Goal: Communication & Community: Answer question/provide support

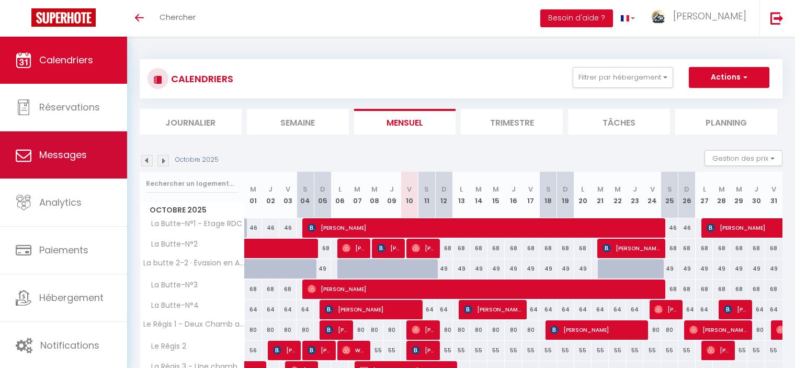
click at [64, 162] on link "Messages" at bounding box center [63, 154] width 127 height 47
select select "message"
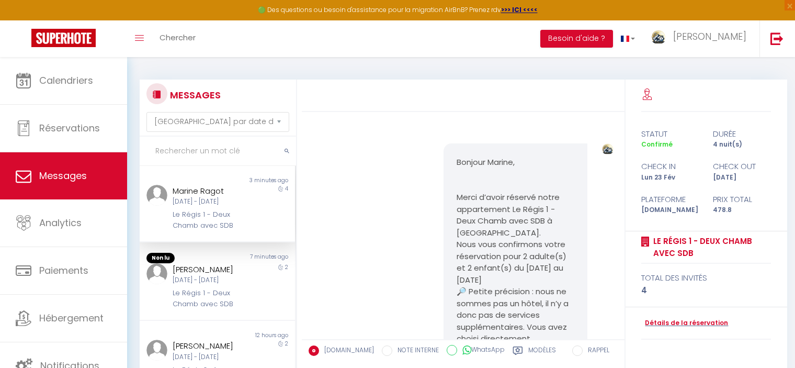
scroll to position [366, 0]
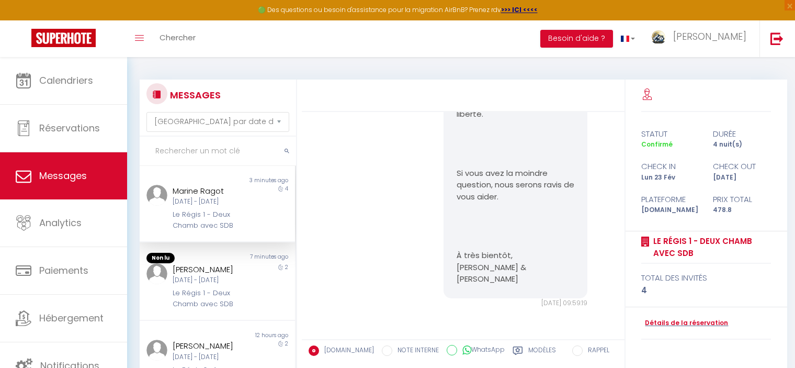
click at [219, 220] on div "Le Régis 1 - Deux Chamb avec SDB" at bounding box center [211, 219] width 77 height 21
click at [206, 276] on div "[PERSON_NAME]" at bounding box center [211, 269] width 77 height 13
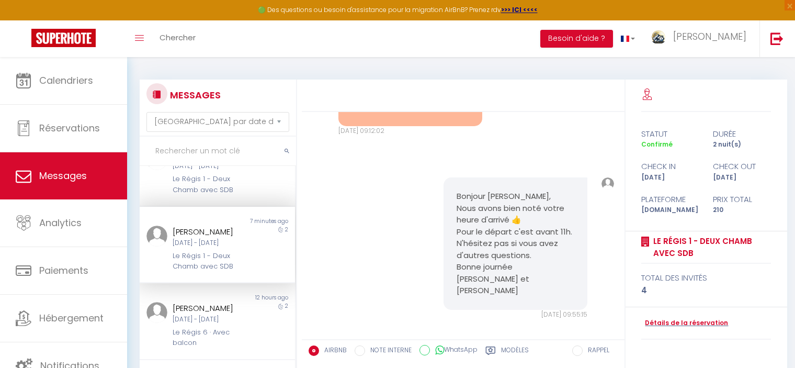
scroll to position [52, 0]
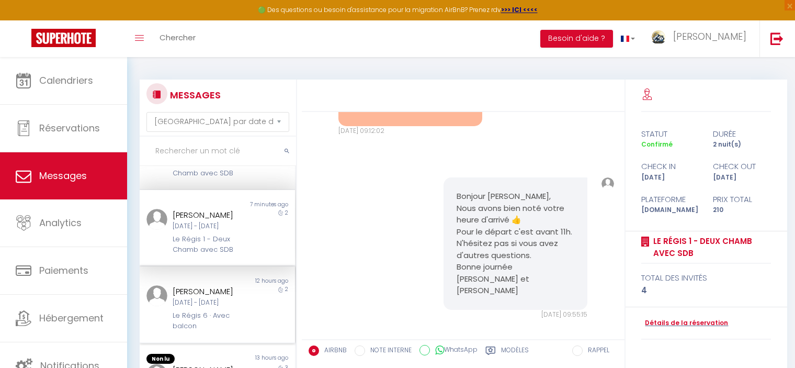
click at [210, 285] on div "Non lu" at bounding box center [178, 281] width 77 height 8
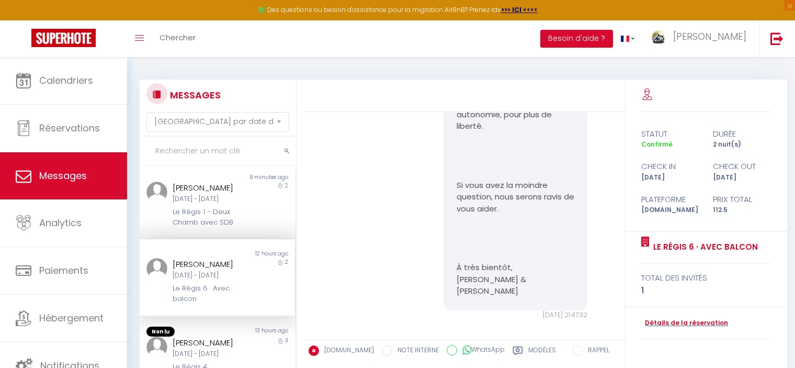
scroll to position [157, 0]
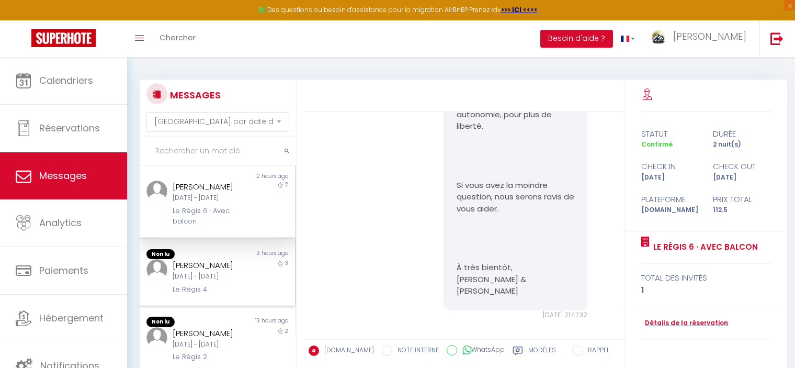
click at [211, 271] on div "[PERSON_NAME]" at bounding box center [211, 265] width 77 height 13
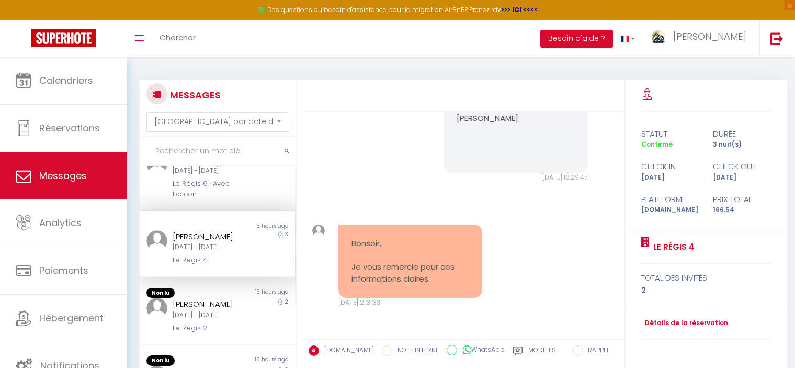
scroll to position [209, 0]
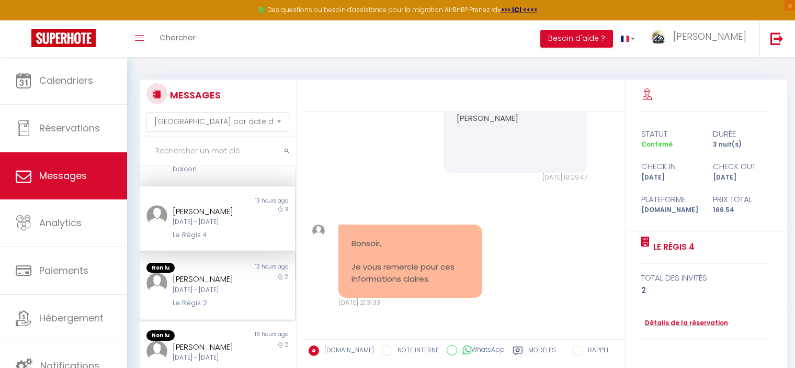
click at [204, 285] on div "[PERSON_NAME]" at bounding box center [211, 278] width 77 height 13
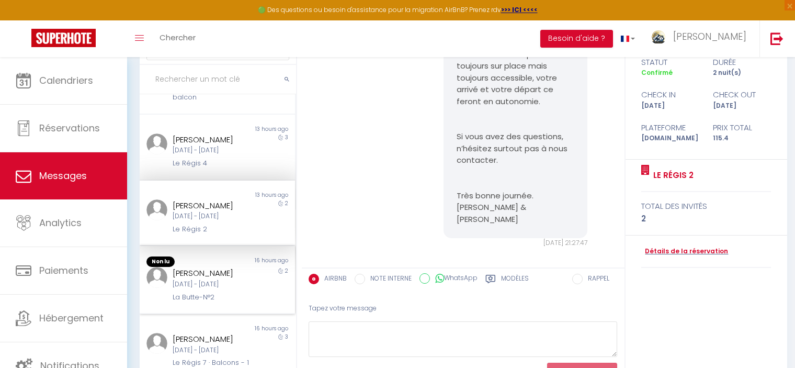
scroll to position [105, 0]
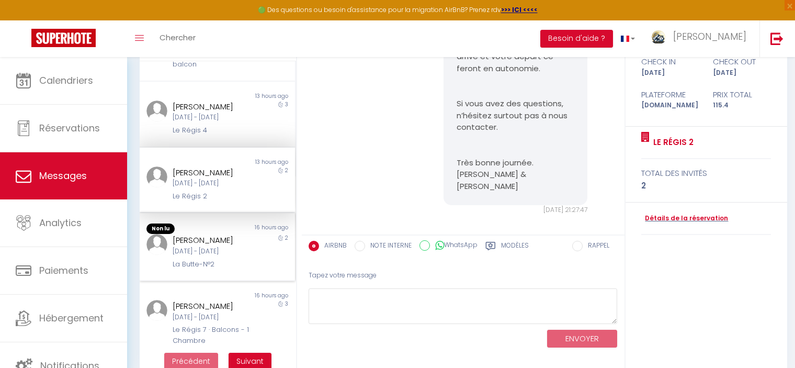
click at [175, 246] on div "[PERSON_NAME]" at bounding box center [211, 240] width 77 height 13
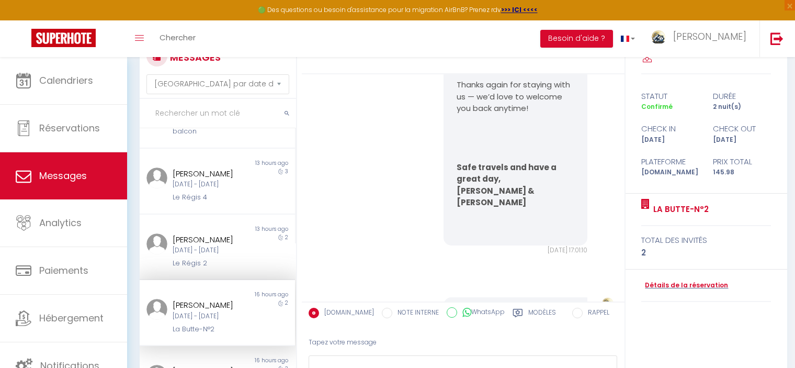
scroll to position [105, 0]
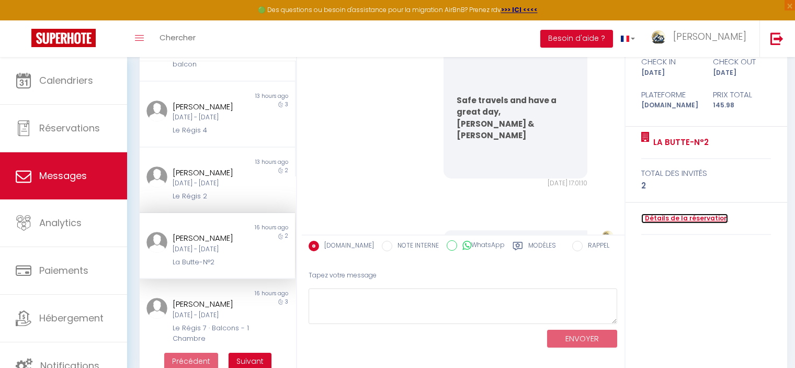
click at [675, 218] on link "Détails de la réservation" at bounding box center [684, 218] width 87 height 10
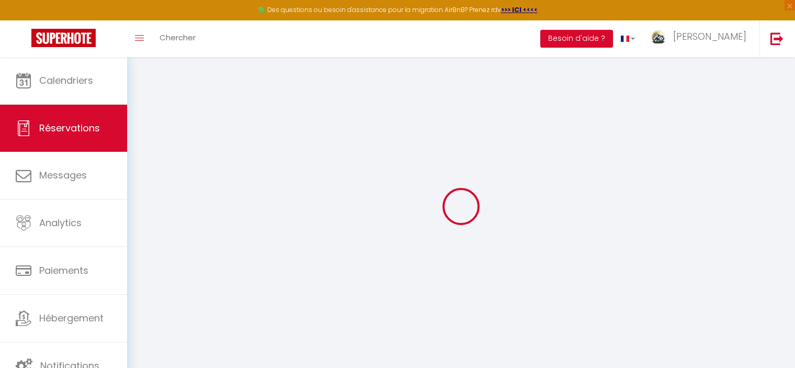
type input "Marianne"
type input "Walop"
type input "mwalop.977496@guest.booking.com"
type input "+31657888232"
type input "Max Gootelaan 6"
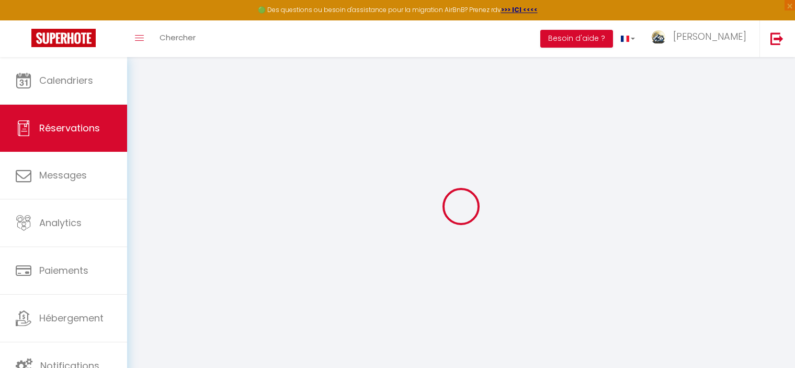
type input "Dordrecht"
select select "NL"
type input "23.9"
type input "2.04"
select select "66111"
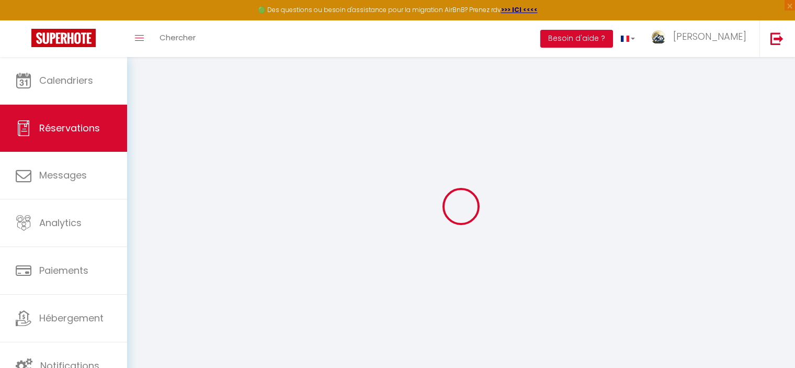
select select "1"
select select
type input "2"
select select "12"
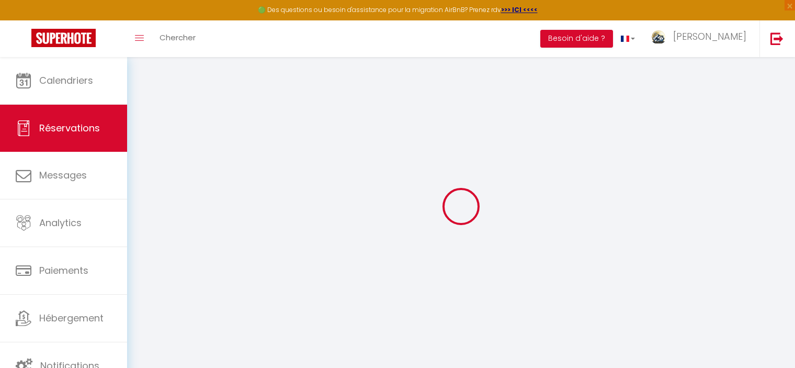
select select
type input "140.58"
checkbox input "false"
type input "0"
select select "2"
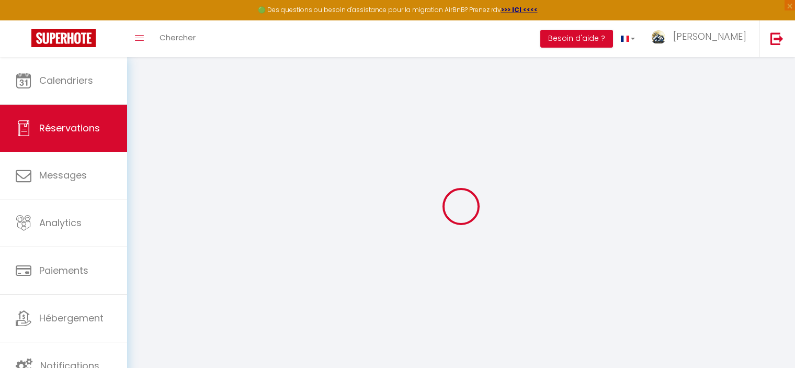
type input "0"
select select
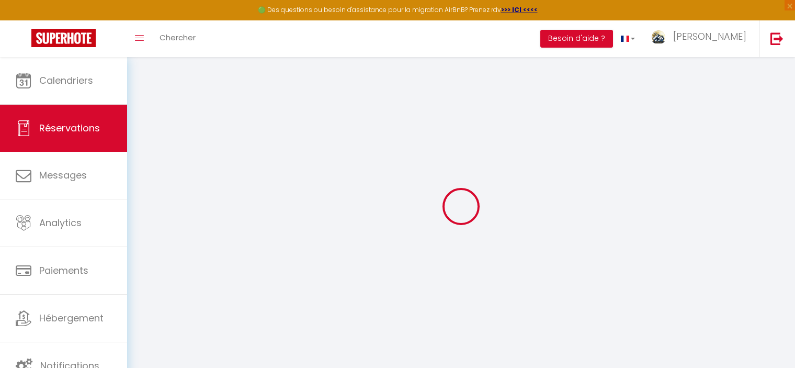
select select "14"
checkbox input "false"
select select
checkbox input "false"
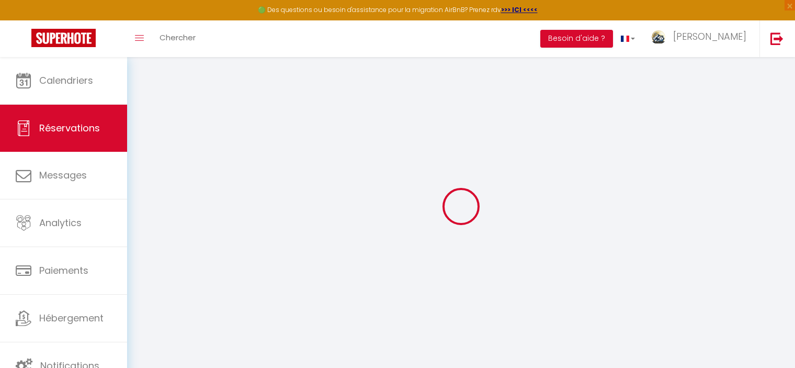
select select
checkbox input "false"
type textarea "** THIS RESERVATION HAS BEEN PRE-PAID ** Reservation has a cancellation grace p…"
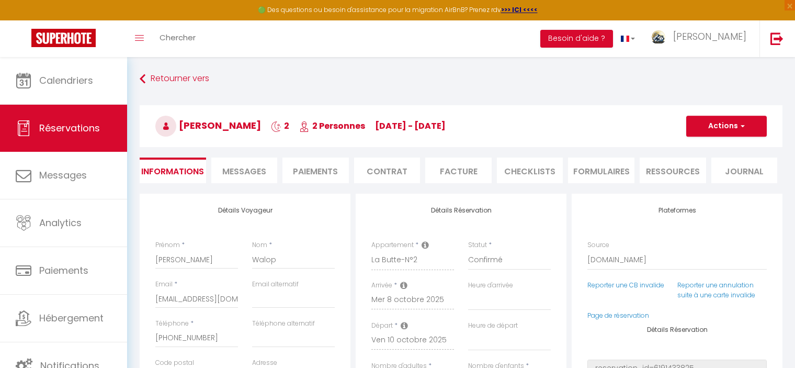
type input "5.4"
select select
checkbox input "false"
select select
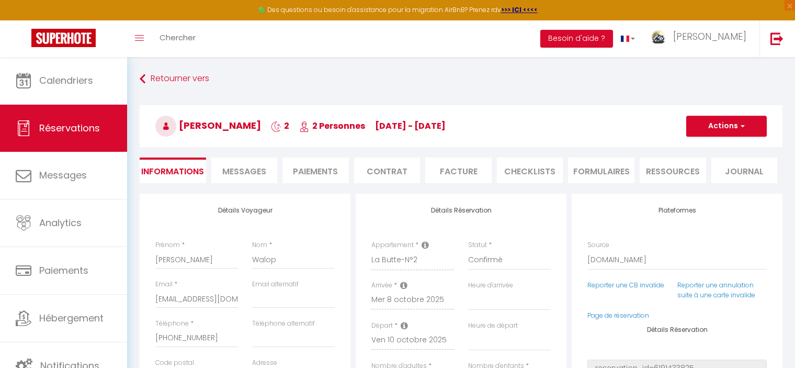
select select
click at [243, 171] on span "Messages" at bounding box center [244, 171] width 44 height 12
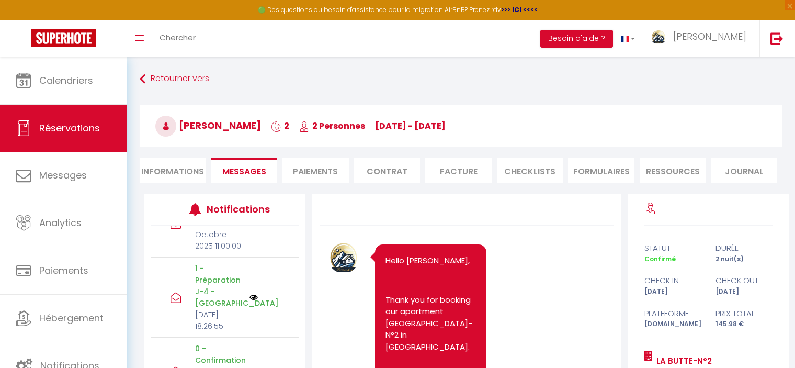
click at [448, 175] on li "Facture" at bounding box center [458, 170] width 66 height 26
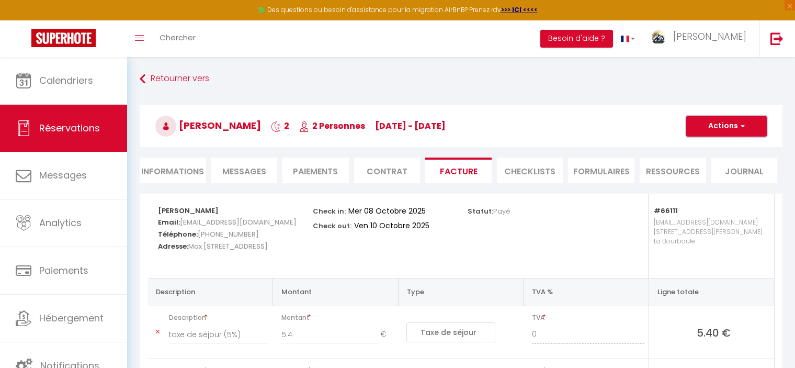
click at [711, 130] on button "Actions" at bounding box center [726, 126] width 81 height 21
click at [718, 163] on link "Aperçu et éditer" at bounding box center [719, 163] width 88 height 14
click at [701, 123] on button "Actions" at bounding box center [726, 126] width 81 height 21
click at [699, 176] on link "Envoyer la facture" at bounding box center [719, 176] width 88 height 14
type input "mwalop.977496@guest.booking.com"
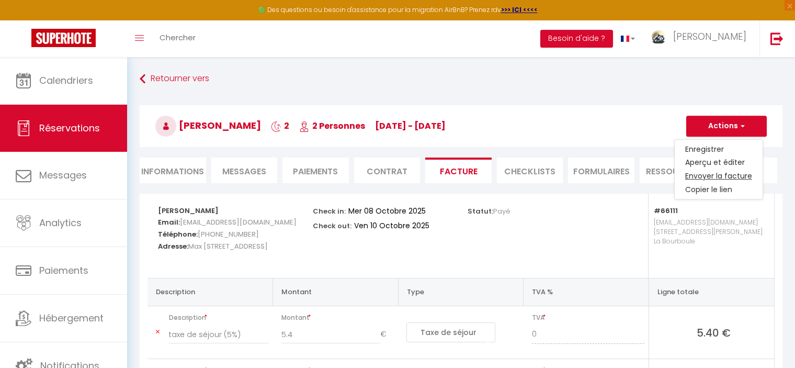
type input "Your invoice 6891580 - La Butte-N°2"
type textarea "Hi, Here is the link to download your invoice: https://superhote.com/applink/in…"
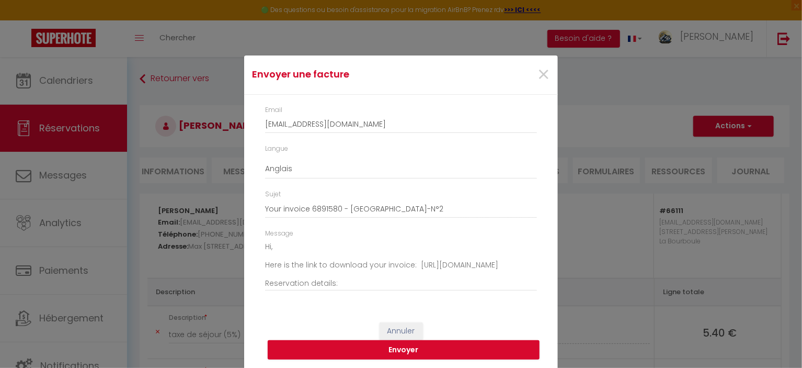
scroll to position [10, 0]
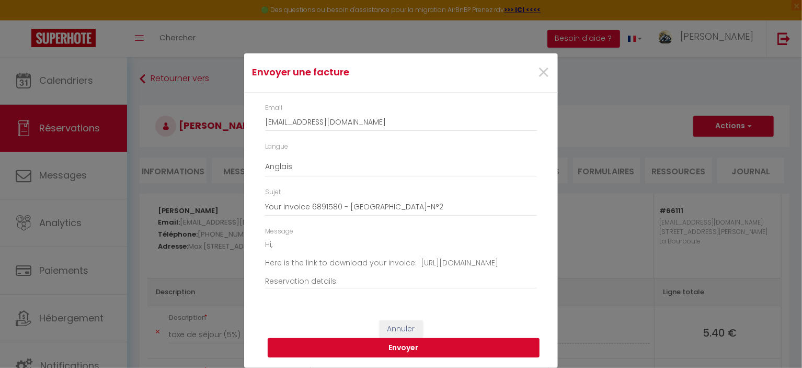
click at [403, 346] on button "Envoyer" at bounding box center [404, 348] width 272 height 20
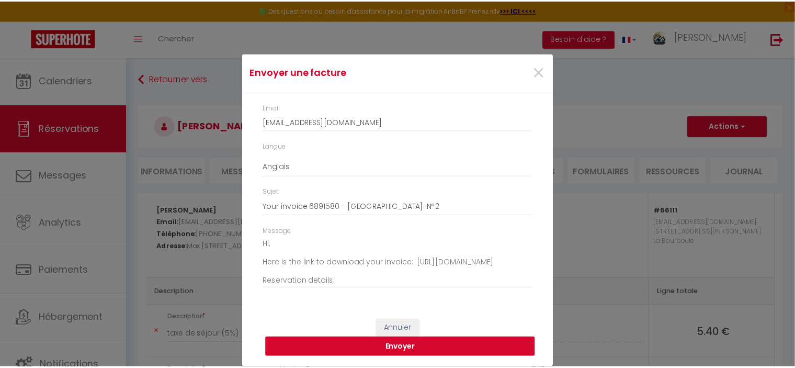
scroll to position [0, 0]
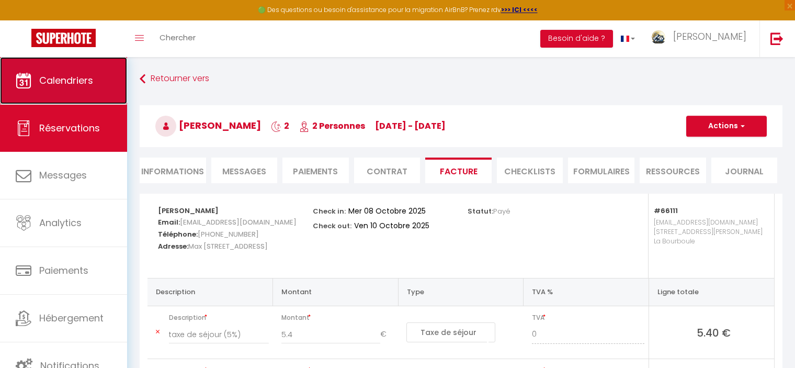
click at [77, 78] on span "Calendriers" at bounding box center [66, 80] width 54 height 13
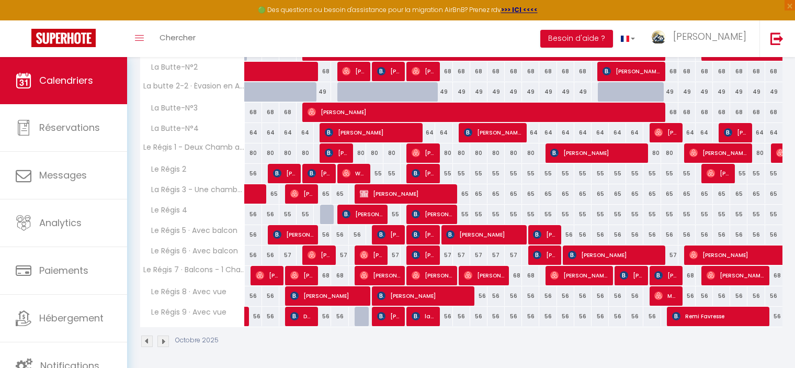
scroll to position [93, 0]
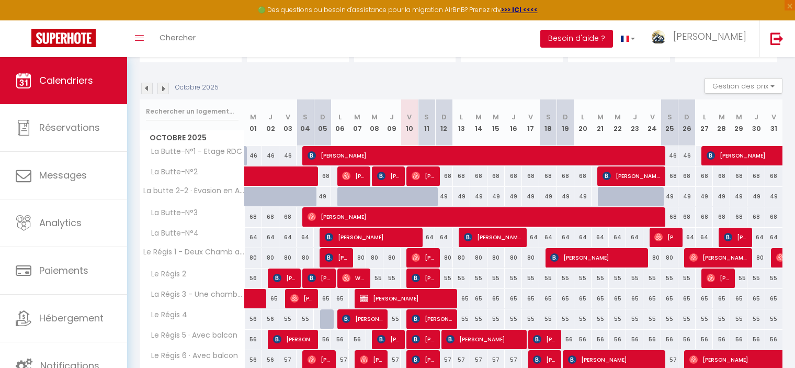
click at [613, 46] on button "Besoin d'aide ?" at bounding box center [576, 39] width 73 height 18
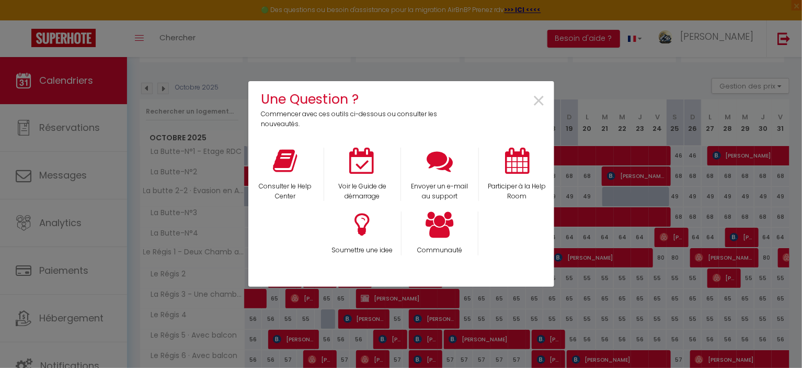
click at [585, 63] on div "Une Question ? Commencer avec ces outils ci-dessous ou consulter les nouveautés…" at bounding box center [401, 184] width 802 height 368
click at [66, 318] on div "Une Question ? Commencer avec ces outils ci-dessous ou consulter les nouveautés…" at bounding box center [401, 184] width 802 height 368
click at [537, 100] on span "×" at bounding box center [539, 101] width 14 height 33
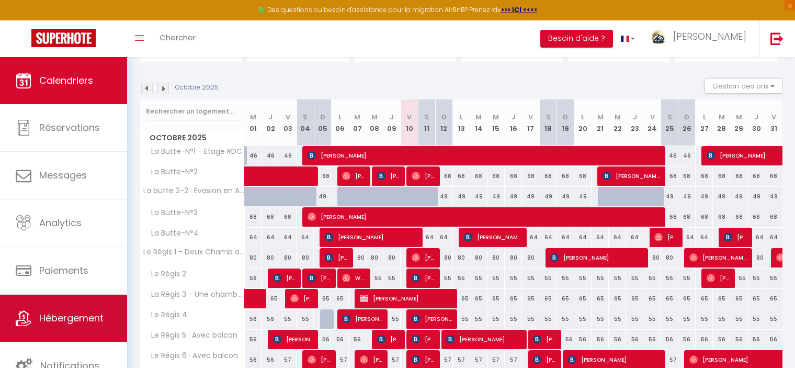
scroll to position [197, 0]
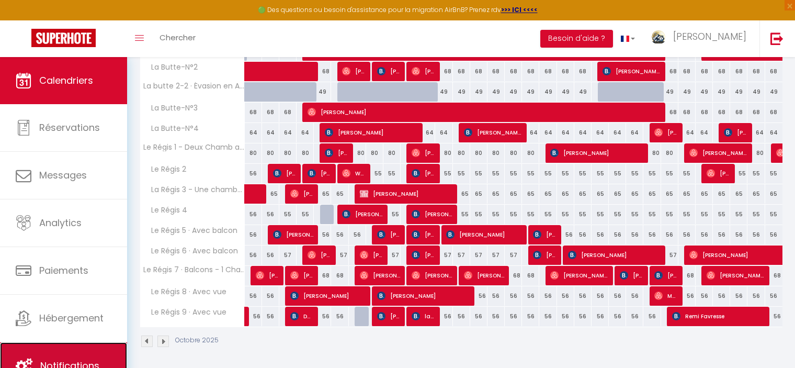
click at [64, 357] on link "Notifications" at bounding box center [63, 365] width 127 height 47
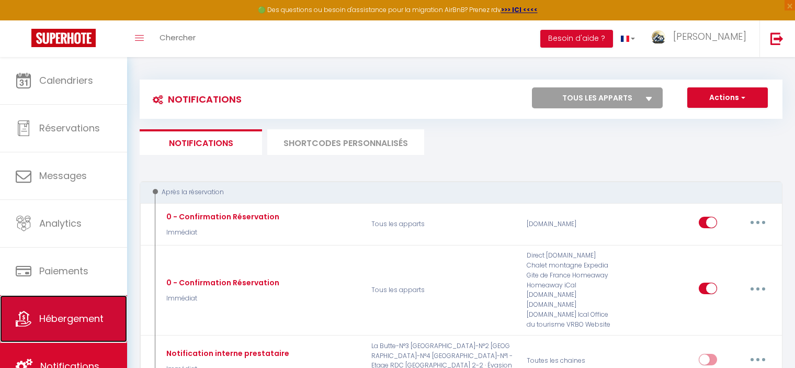
click at [64, 304] on link "Hébergement" at bounding box center [63, 318] width 127 height 47
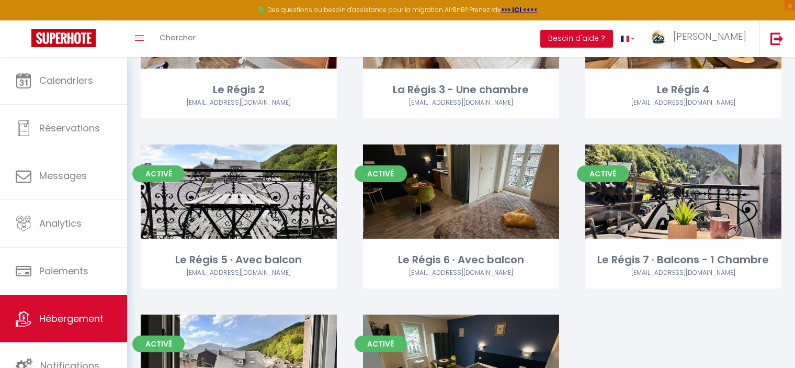
scroll to position [523, 0]
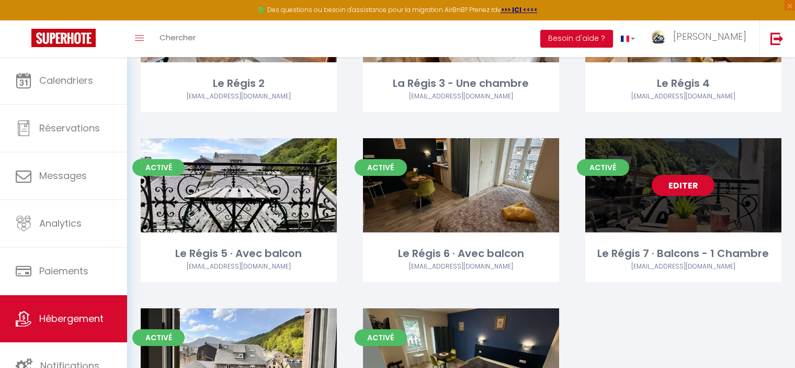
click at [672, 186] on link "Editer" at bounding box center [683, 185] width 63 height 21
select select "3"
select select "2"
select select "1"
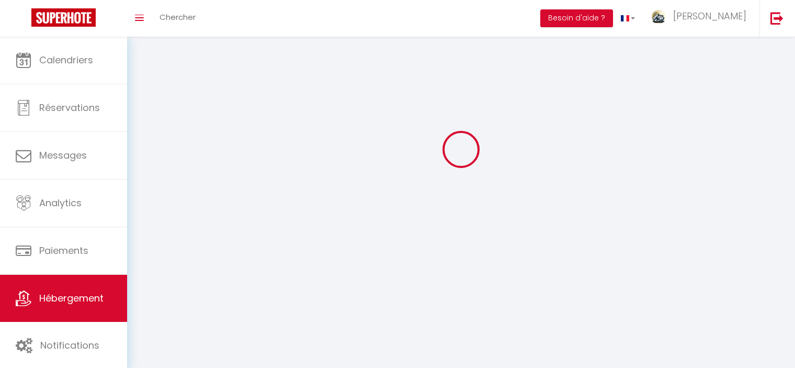
select select
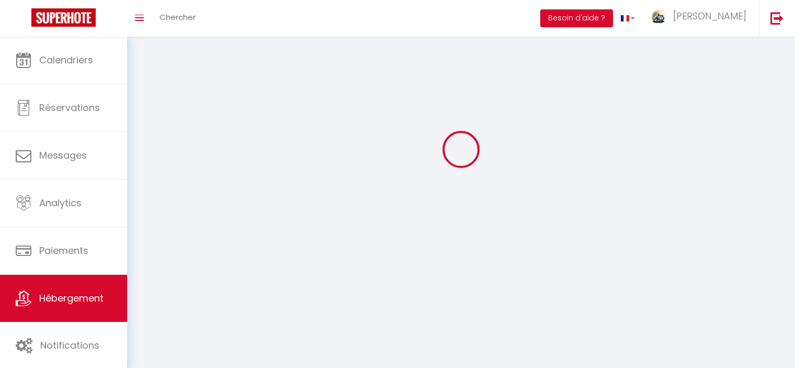
checkbox input "false"
select select
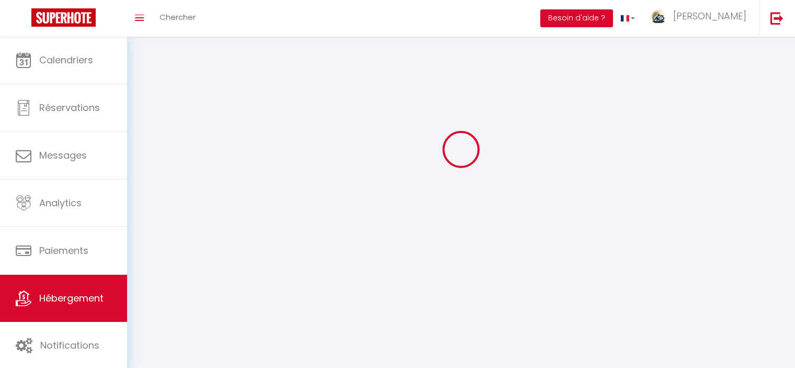
select select
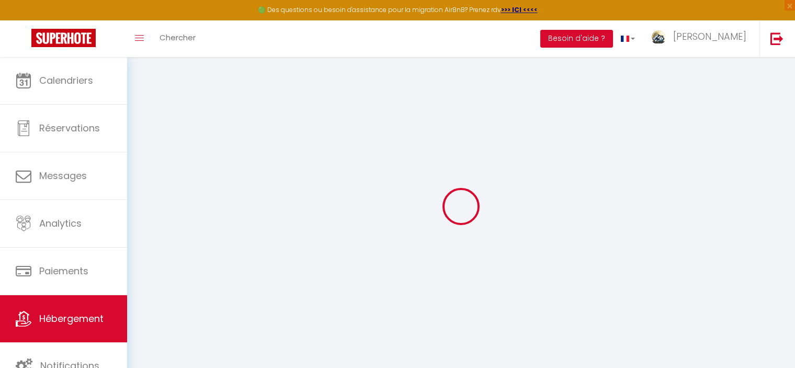
checkbox input "false"
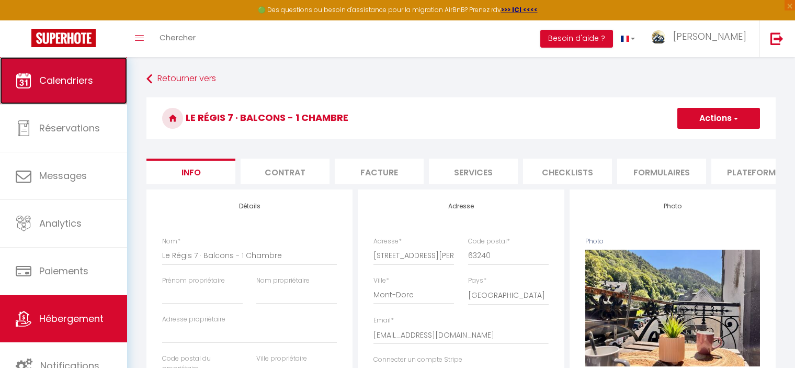
click at [58, 90] on link "Calendriers" at bounding box center [63, 80] width 127 height 47
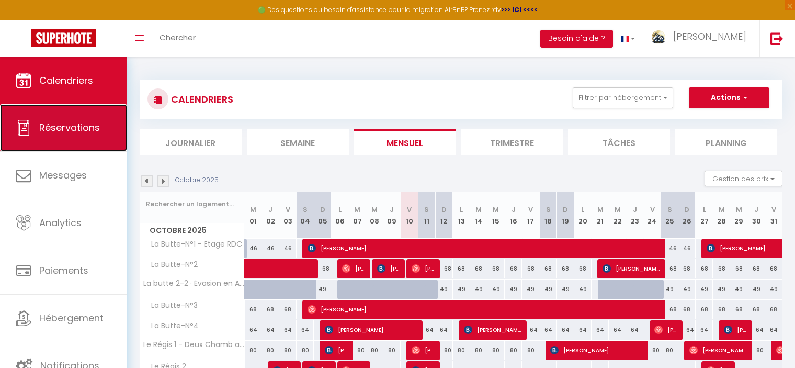
click at [76, 127] on span "Réservations" at bounding box center [69, 127] width 61 height 13
select select "not_cancelled"
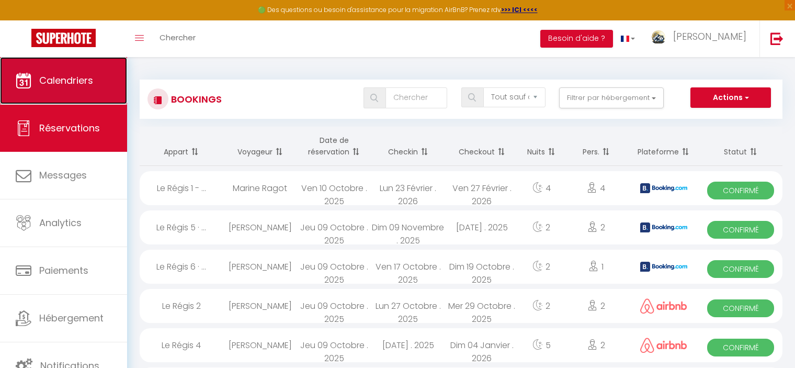
click at [66, 76] on span "Calendriers" at bounding box center [66, 80] width 54 height 13
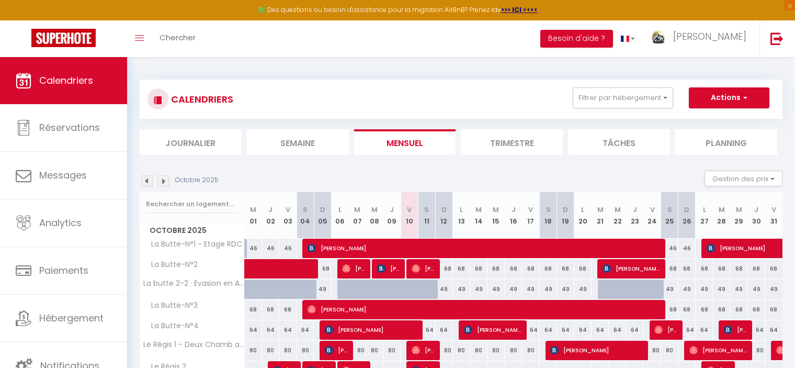
click at [177, 140] on li "Journalier" at bounding box center [191, 142] width 102 height 26
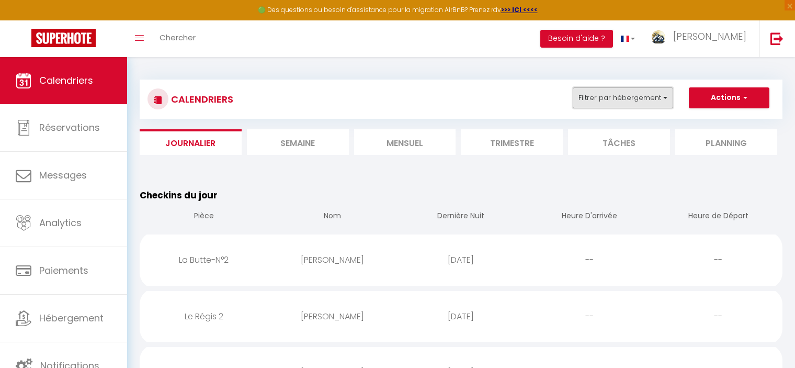
click at [622, 99] on button "Filtrer par hébergement" at bounding box center [623, 97] width 100 height 21
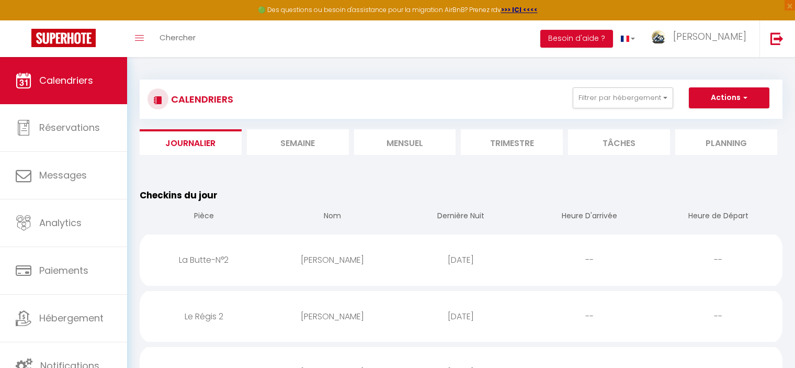
scroll to position [105, 0]
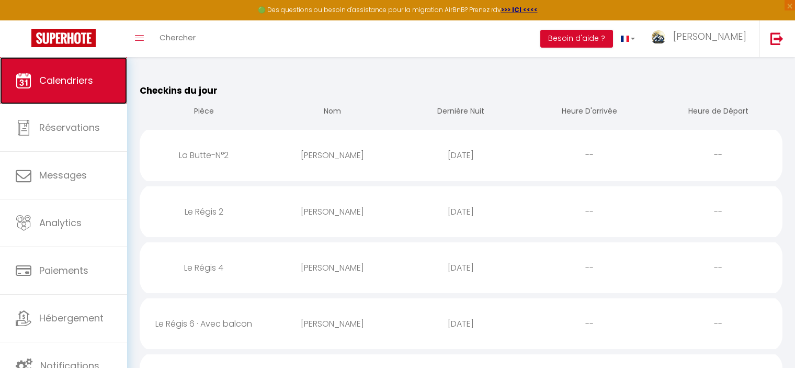
click at [53, 79] on span "Calendriers" at bounding box center [66, 80] width 54 height 13
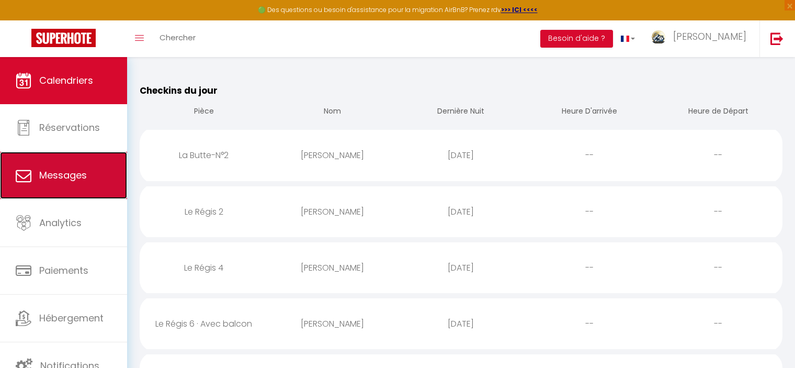
click at [53, 179] on span "Messages" at bounding box center [63, 174] width 48 height 13
select select "message"
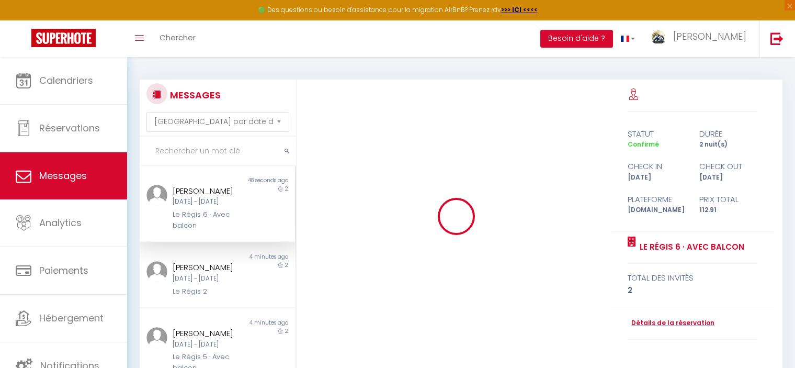
scroll to position [3292, 0]
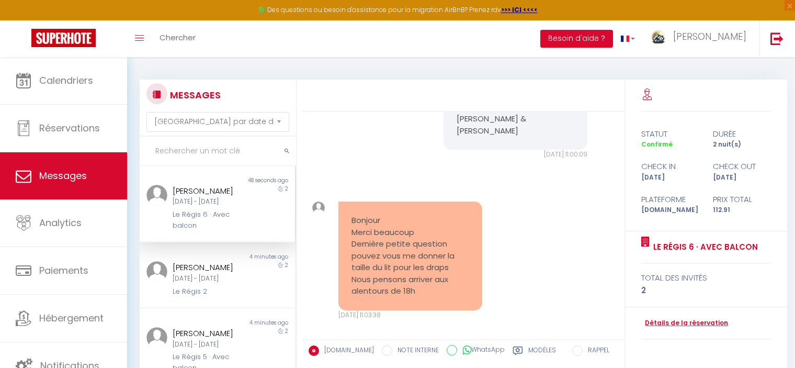
click at [185, 207] on div "Sophie VARION Ven 10 Oct - Dim 12 Oct Le Régis 6 · Avec balcon" at bounding box center [210, 208] width 90 height 46
click at [214, 206] on div "Ven [DATE] - Dim [DATE]" at bounding box center [211, 202] width 77 height 10
click at [203, 259] on div "Non lu" at bounding box center [178, 257] width 77 height 8
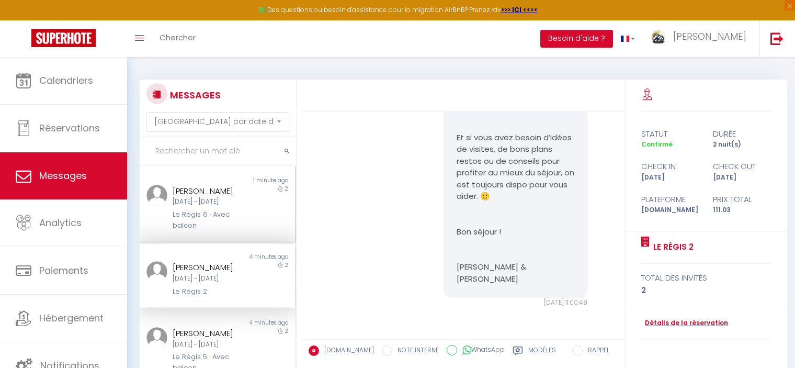
click at [204, 224] on div "Le Régis 6 · Avec balcon" at bounding box center [211, 219] width 77 height 21
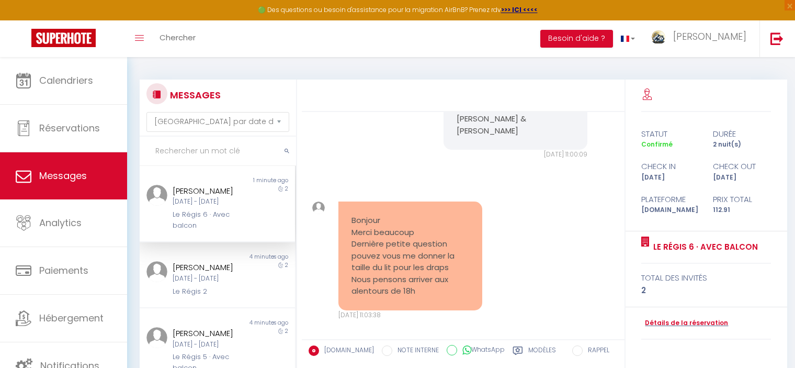
scroll to position [105, 0]
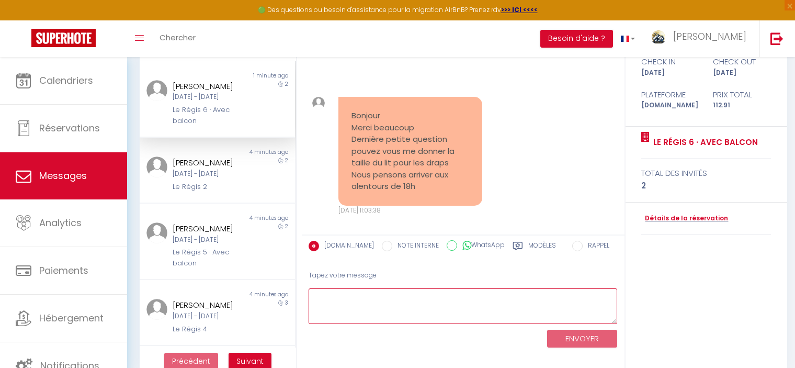
click at [454, 307] on textarea at bounding box center [463, 306] width 309 height 36
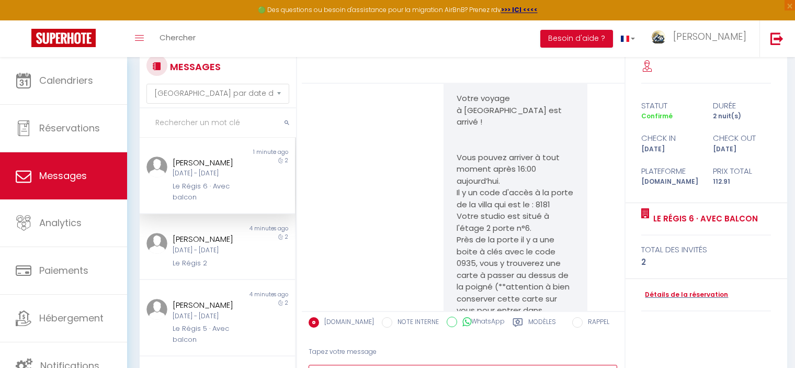
scroll to position [52, 0]
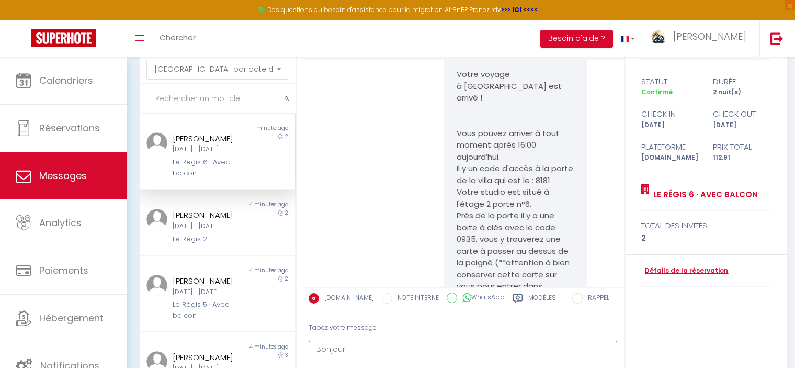
type textarea "Bonjour"
click at [698, 267] on link "Détails de la réservation" at bounding box center [684, 271] width 87 height 10
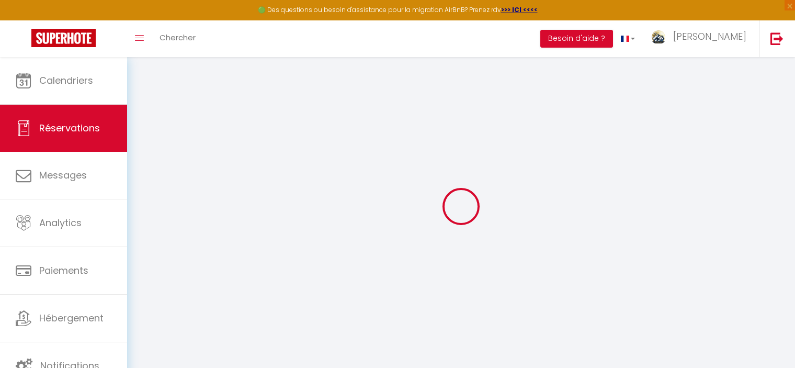
type input "[PERSON_NAME]"
type input "VARION"
type input "[EMAIL_ADDRESS][DOMAIN_NAME]"
type input "[PHONE_NUMBER]"
type input "[STREET_ADDRESS]"
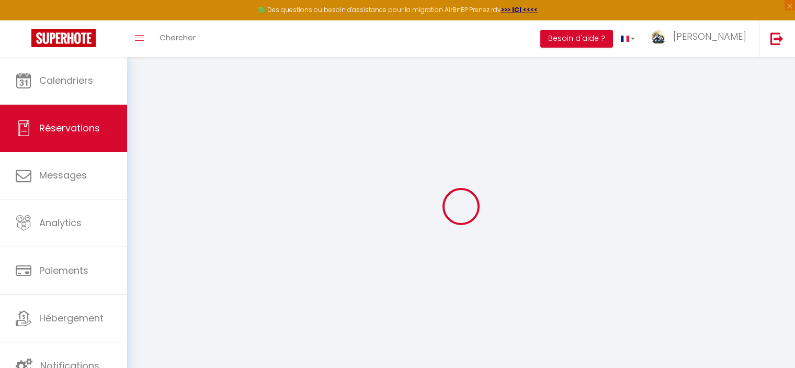
type input ".03260"
select select "FR"
type input "18.36"
type input "1.58"
select select "69936"
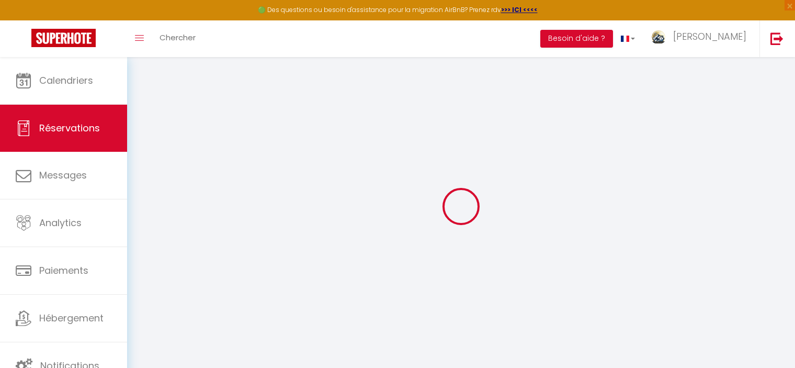
select select "1"
select select
type input "2"
select select "12"
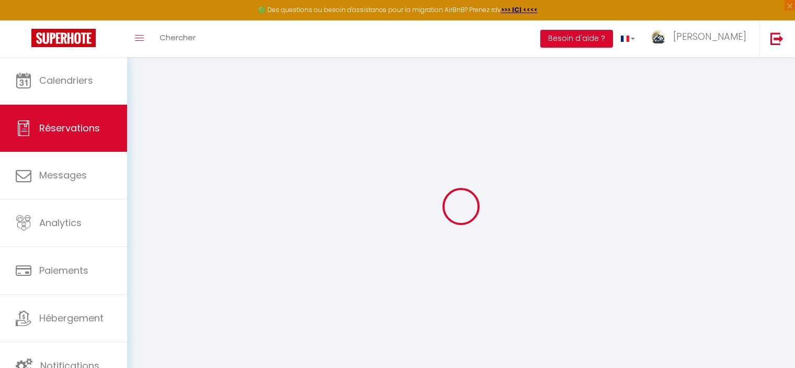
select select
type input "108"
checkbox input "false"
type input "0"
select select "2"
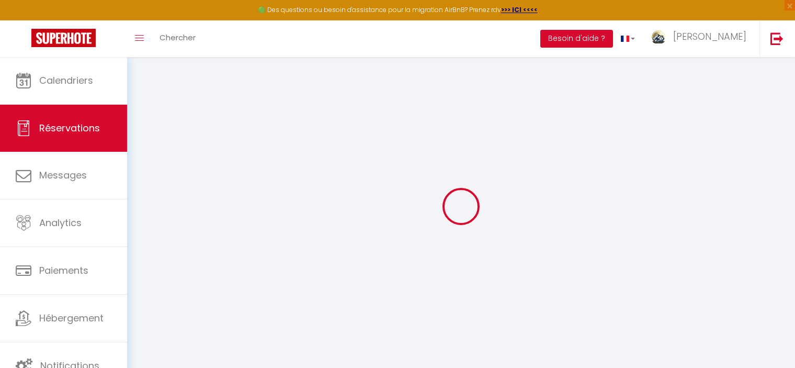
type input "0"
select select
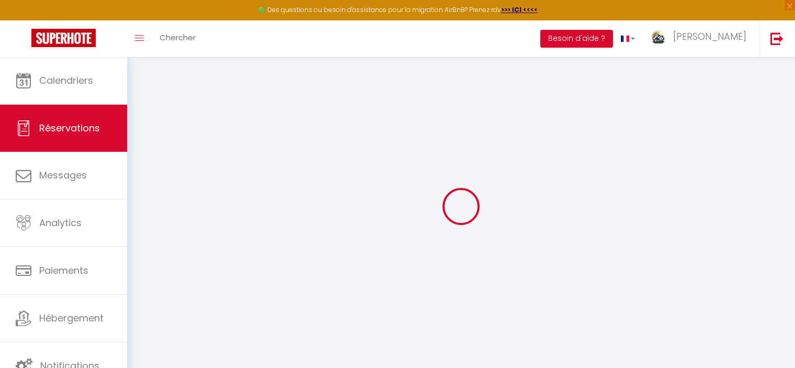
select select "14"
checkbox input "false"
select select
checkbox input "false"
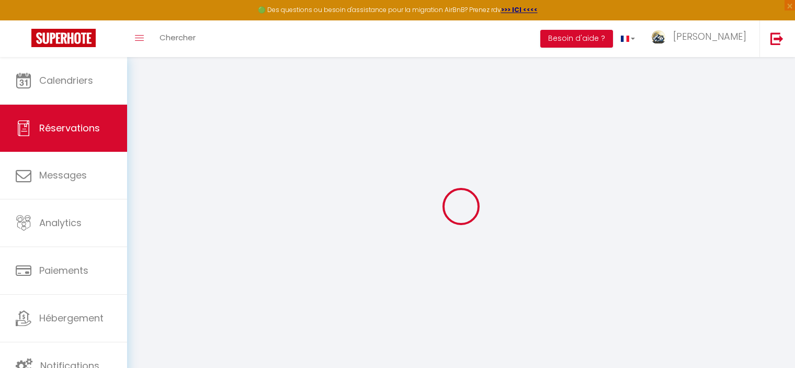
select select
checkbox input "false"
select select
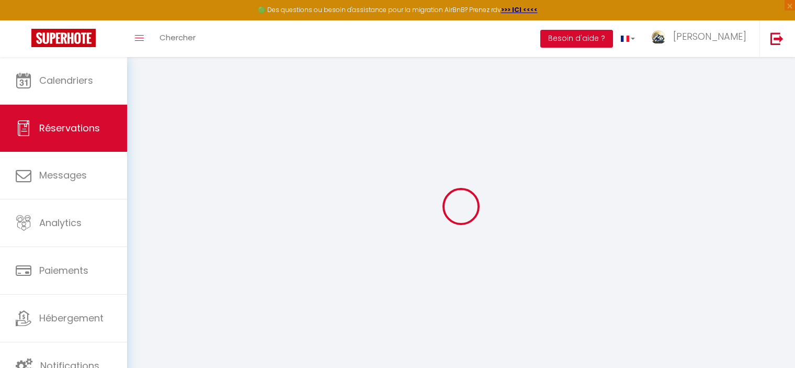
checkbox input "false"
type textarea "** THIS RESERVATION HAS BEEN PRE-PAID ** Reservation has a cancellation grace p…"
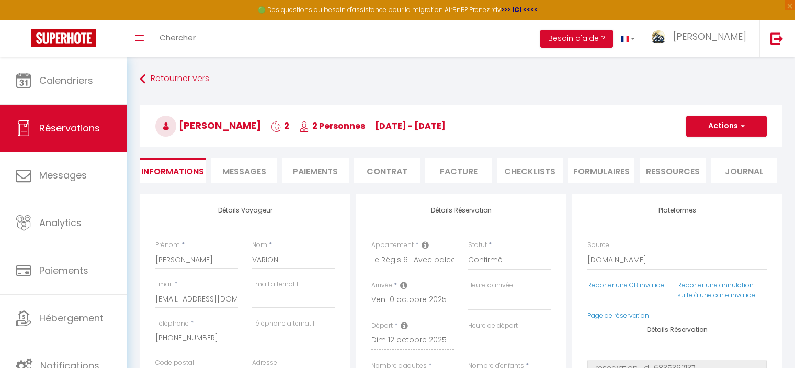
type input "4.91"
select select
checkbox input "false"
select select
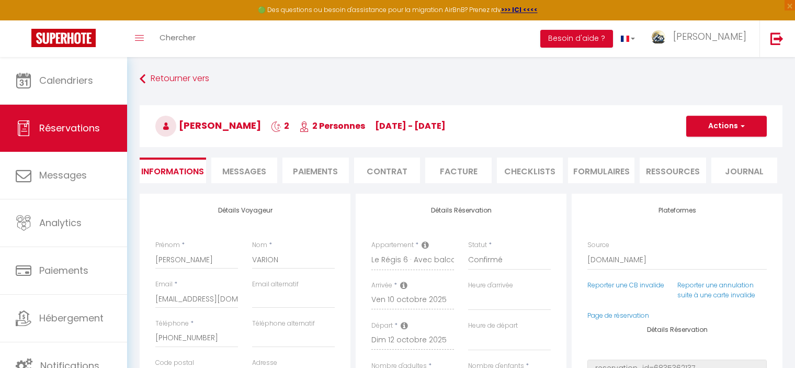
select select
click at [250, 173] on span "Messages" at bounding box center [244, 171] width 44 height 12
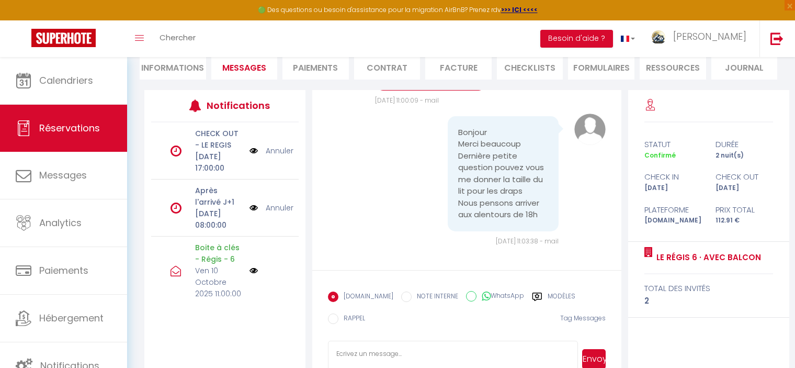
scroll to position [133, 0]
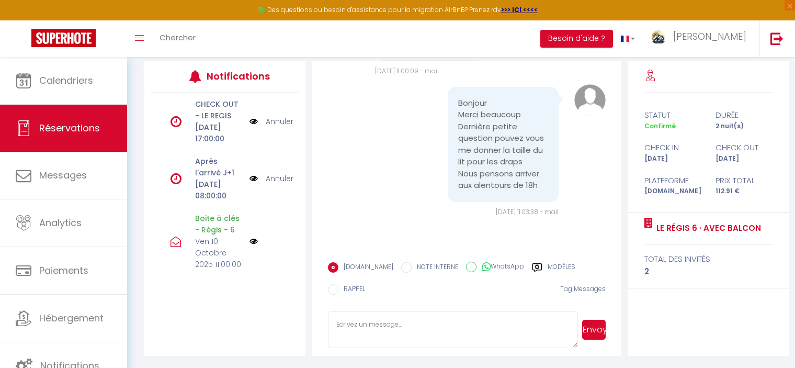
click at [377, 326] on textarea at bounding box center [452, 329] width 249 height 37
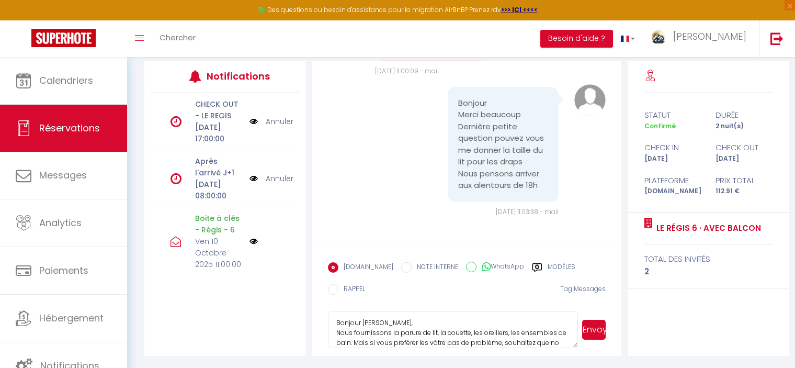
scroll to position [12, 0]
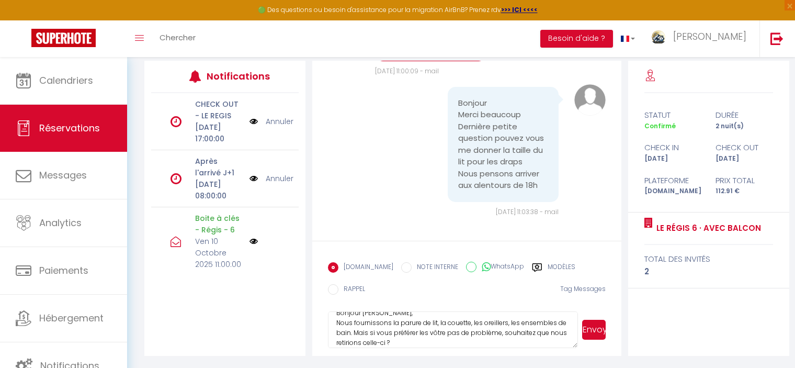
click at [454, 334] on textarea "Bonjour Sophie, Nous fournissons la parure de lit, la couette, les oreillers, l…" at bounding box center [452, 329] width 249 height 37
type textarea "Bonjour [PERSON_NAME], Nous fournissons la parure de lit, la couette, les oreil…"
click at [591, 331] on button "Envoyer" at bounding box center [594, 330] width 24 height 20
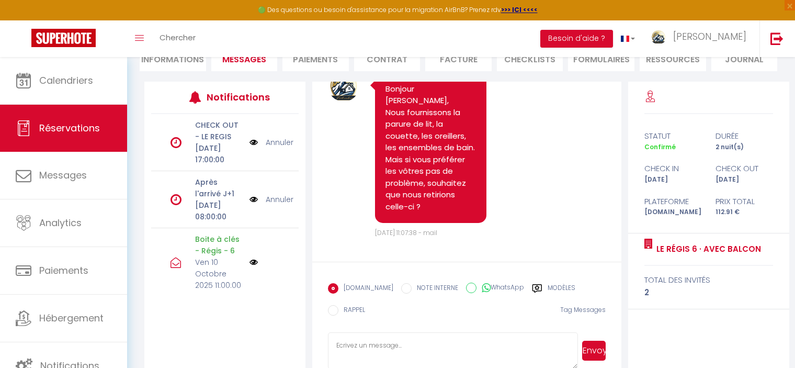
scroll to position [3833, 0]
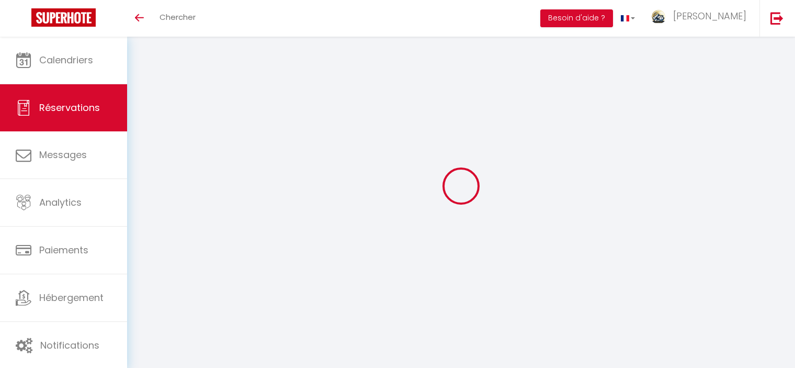
scroll to position [37, 0]
select select
checkbox input "false"
type textarea "** THIS RESERVATION HAS BEEN PRE-PAID ** Reservation has a cancellation grace p…"
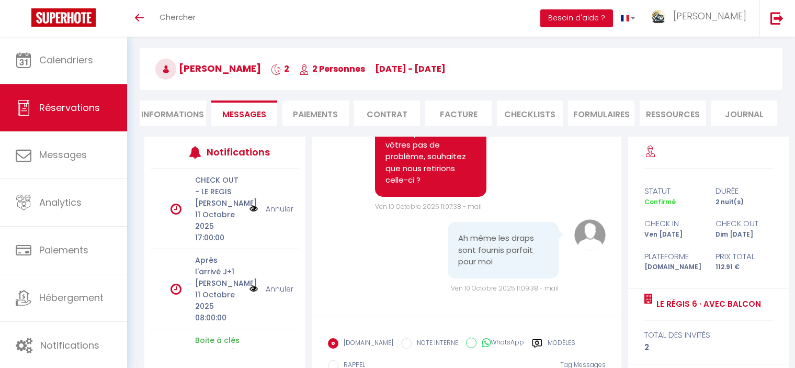
scroll to position [89, 0]
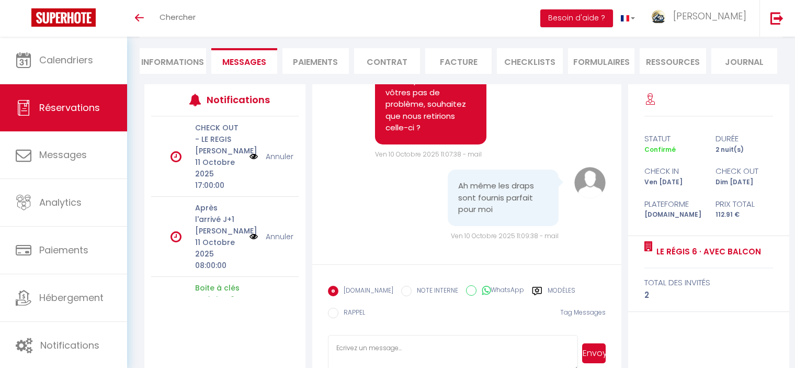
click at [392, 347] on textarea at bounding box center [452, 353] width 249 height 37
type textarea "Oui 😉"
click at [596, 352] on button "Envoyer" at bounding box center [594, 353] width 24 height 20
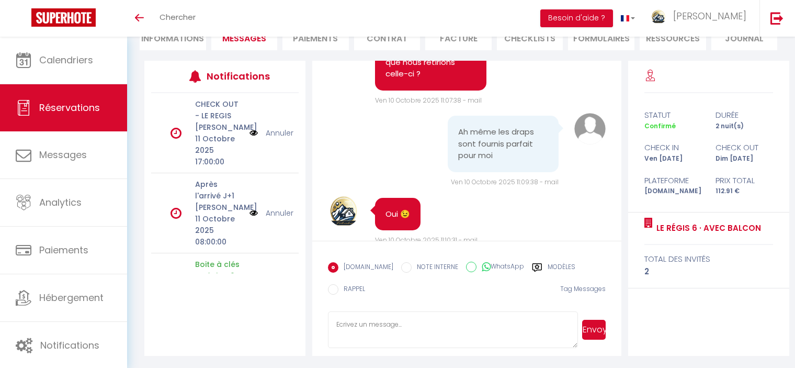
scroll to position [3973, 0]
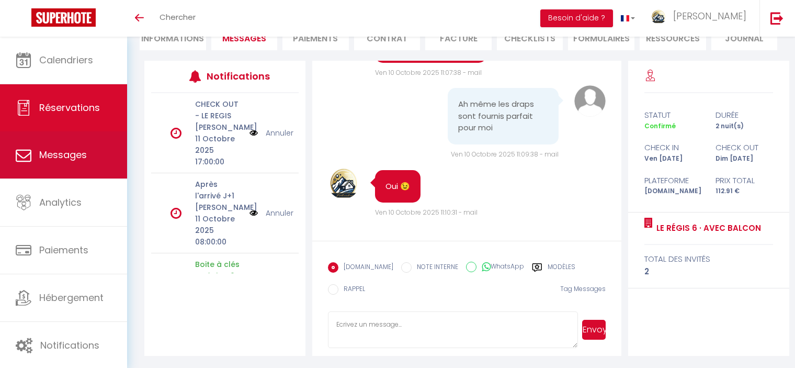
click at [56, 150] on span "Messages" at bounding box center [63, 154] width 48 height 13
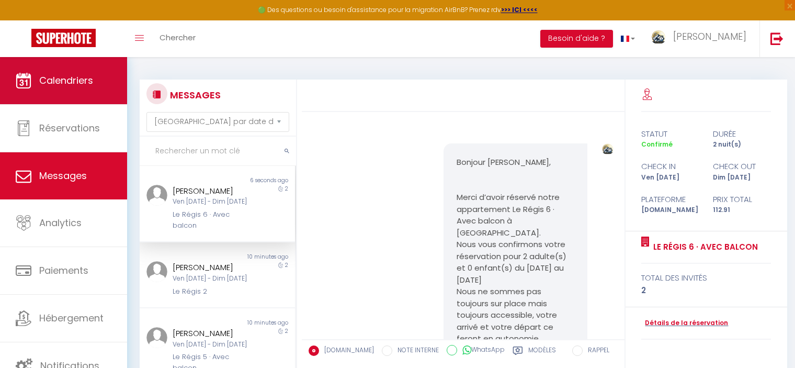
scroll to position [3644, 0]
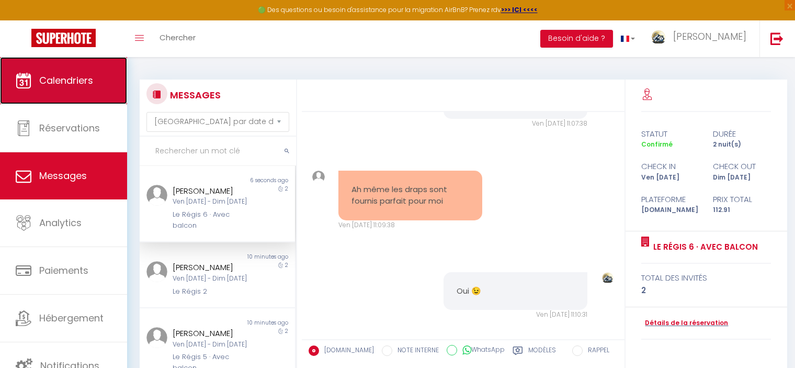
click at [62, 93] on link "Calendriers" at bounding box center [63, 80] width 127 height 47
